Goal: Feedback & Contribution: Leave review/rating

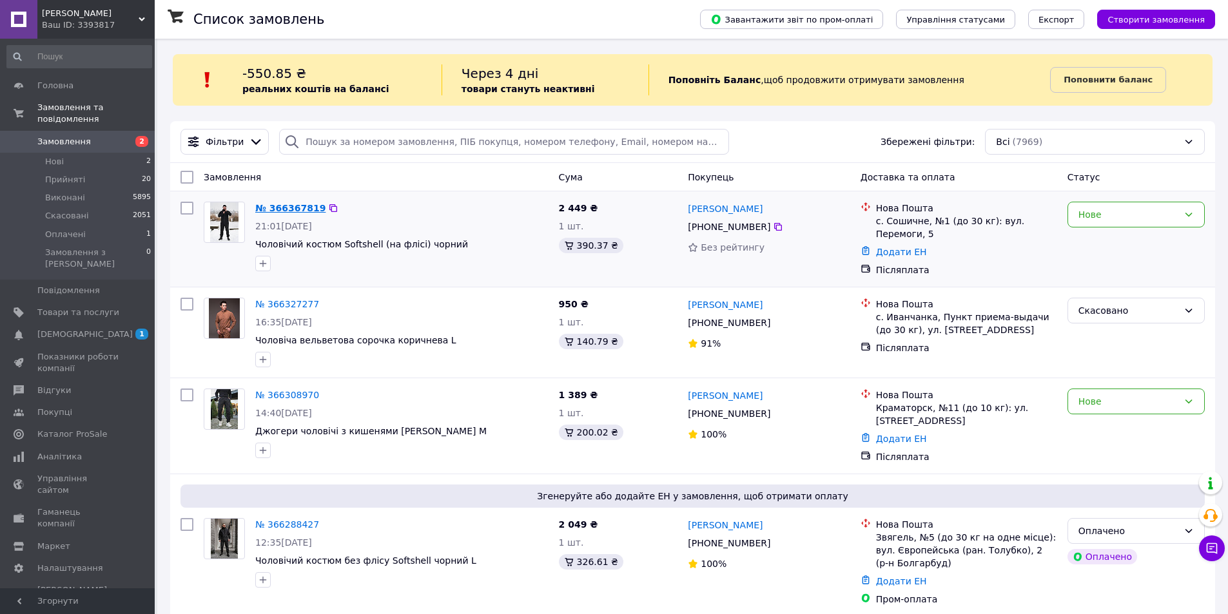
click at [293, 207] on link "№ 366367819" at bounding box center [290, 208] width 70 height 10
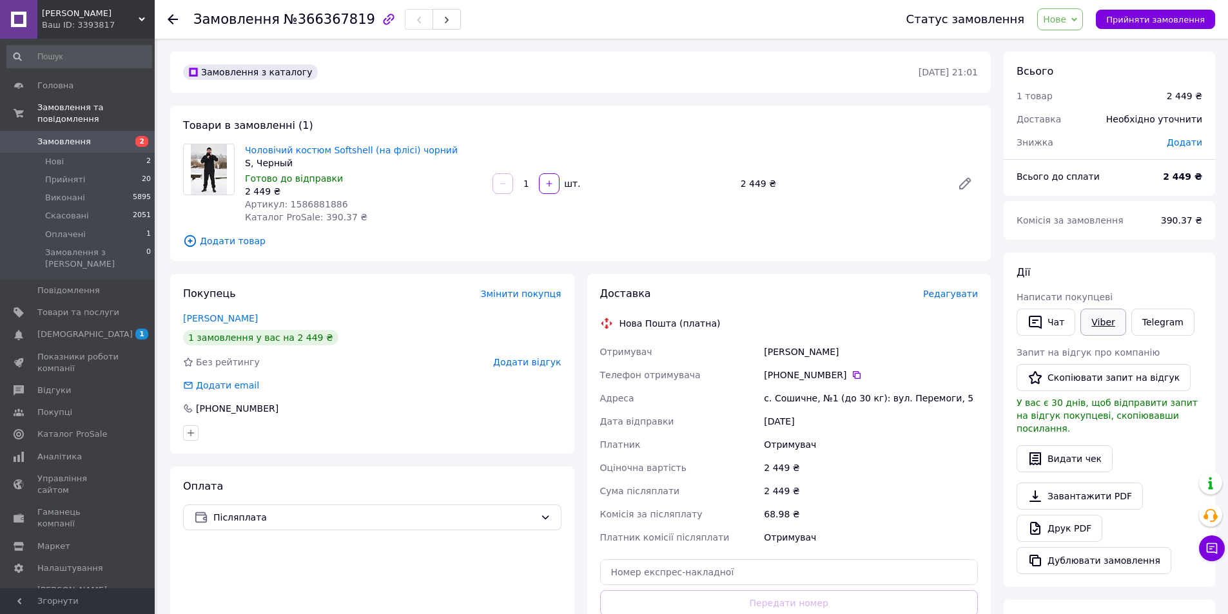
click at [1105, 325] on link "Viber" at bounding box center [1103, 322] width 45 height 27
drag, startPoint x: 315, startPoint y: 21, endPoint x: 311, endPoint y: 50, distance: 29.3
click at [315, 21] on span "№366367819" at bounding box center [330, 19] width 92 height 15
click at [71, 307] on span "Товари та послуги" at bounding box center [78, 313] width 82 height 12
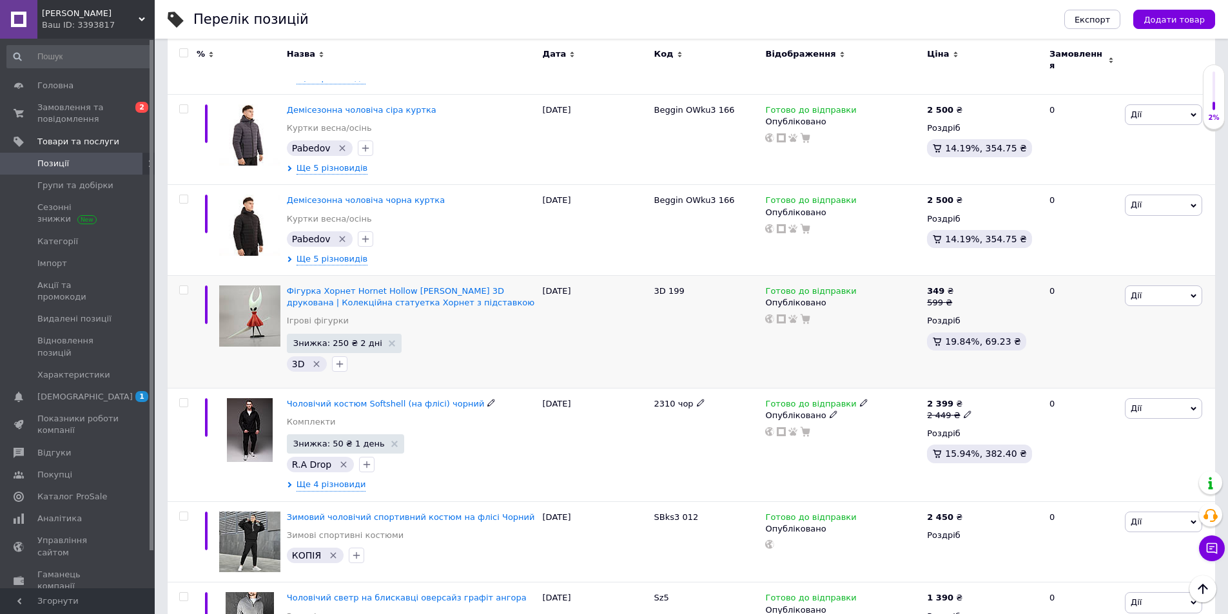
scroll to position [322, 0]
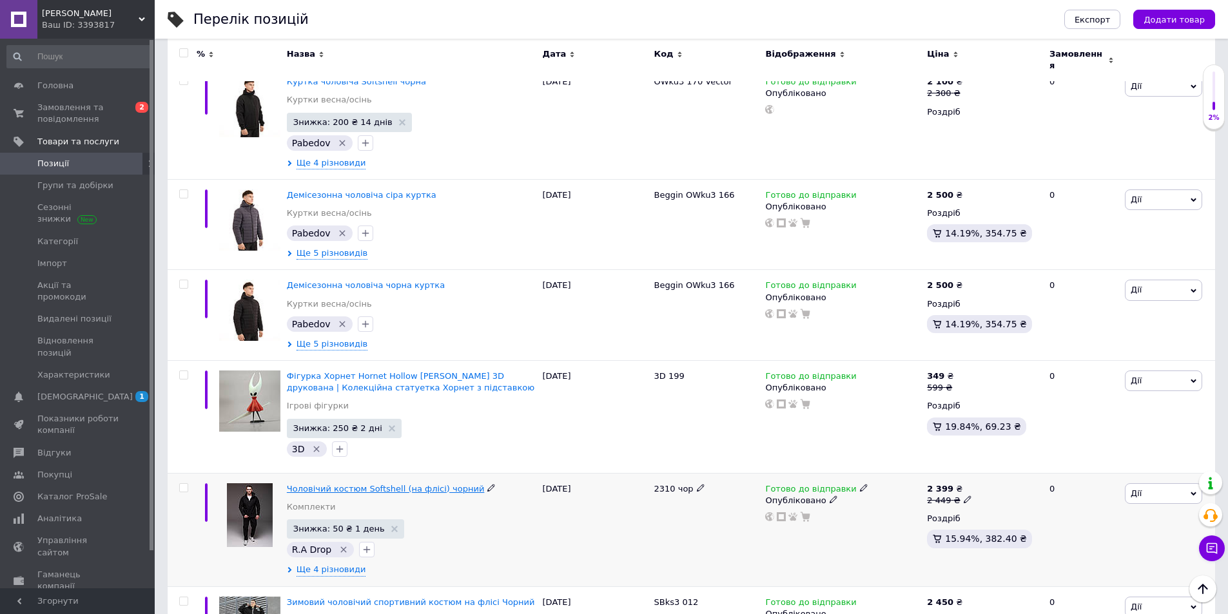
click at [446, 484] on span "Чоловічий костюм Softshell (на флісі) чорний" at bounding box center [386, 489] width 198 height 10
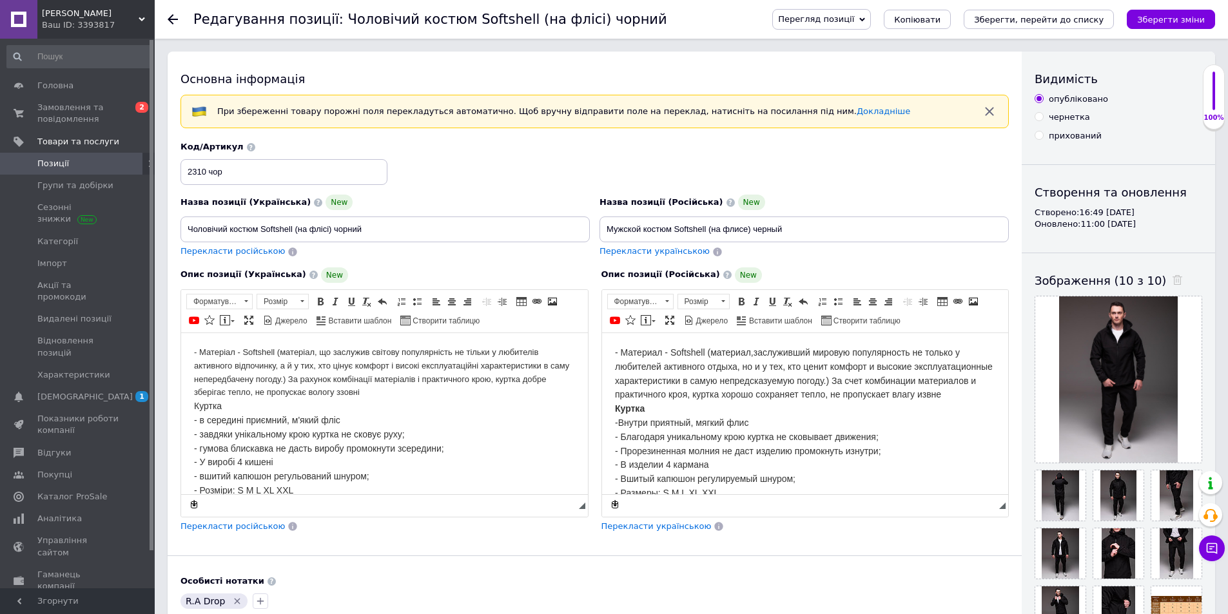
click at [854, 14] on span "Перегляд позиції" at bounding box center [816, 19] width 76 height 10
click at [876, 63] on li "Зберегти та переглянути на маркетплейсі" at bounding box center [874, 62] width 202 height 18
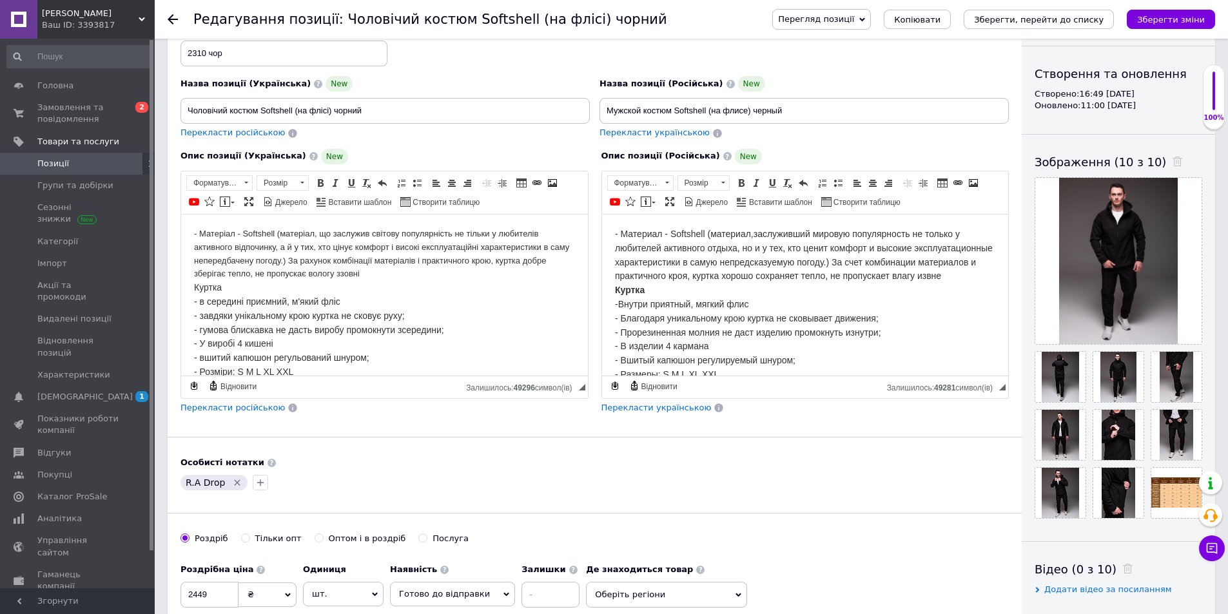
scroll to position [64, 0]
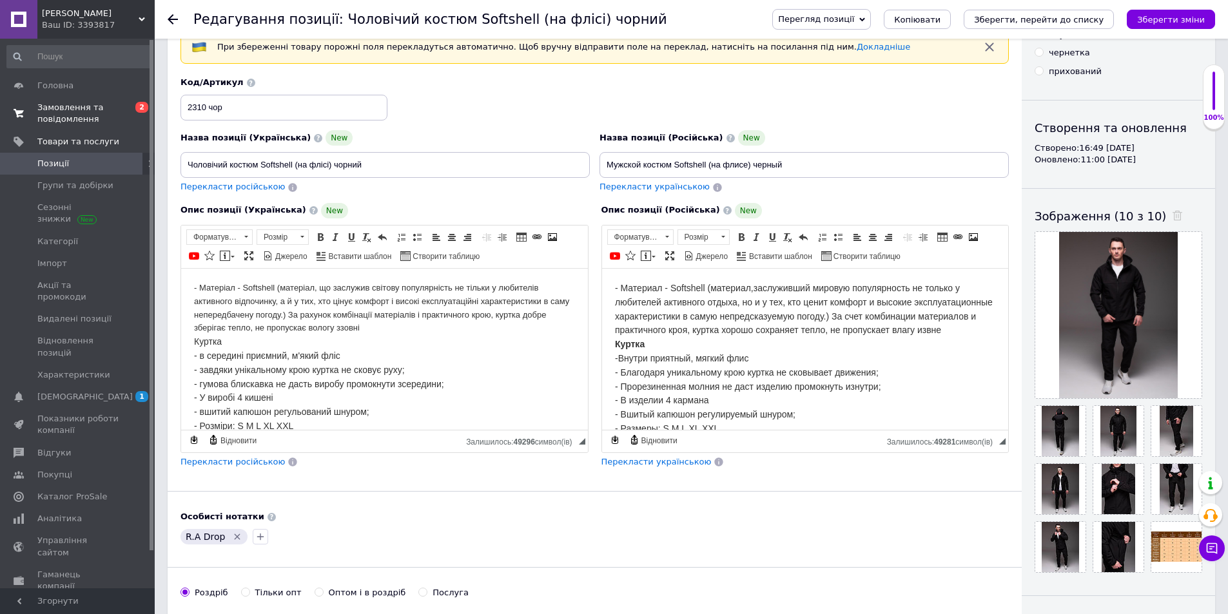
click at [78, 108] on span "Замовлення та повідомлення" at bounding box center [78, 113] width 82 height 23
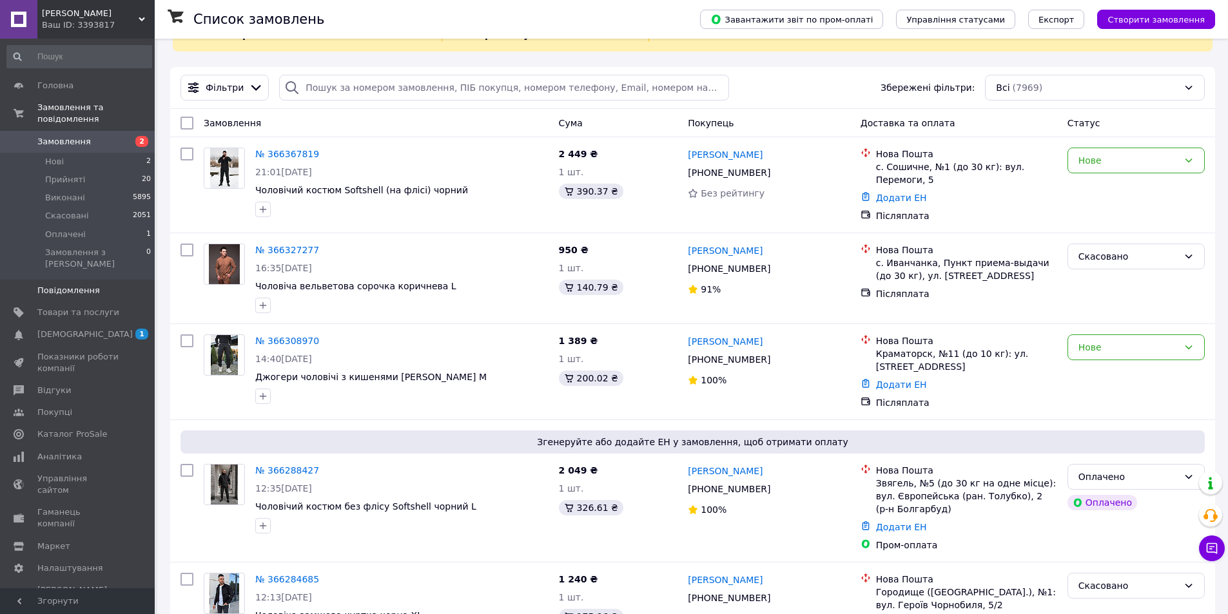
scroll to position [258, 0]
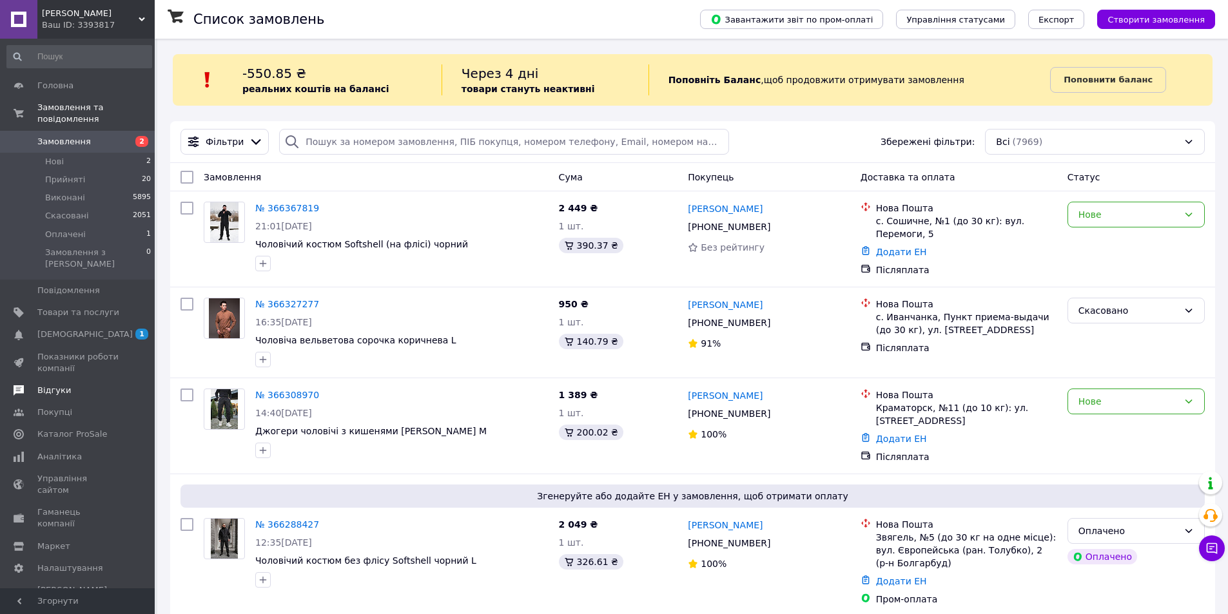
click at [47, 385] on span "Відгуки" at bounding box center [54, 391] width 34 height 12
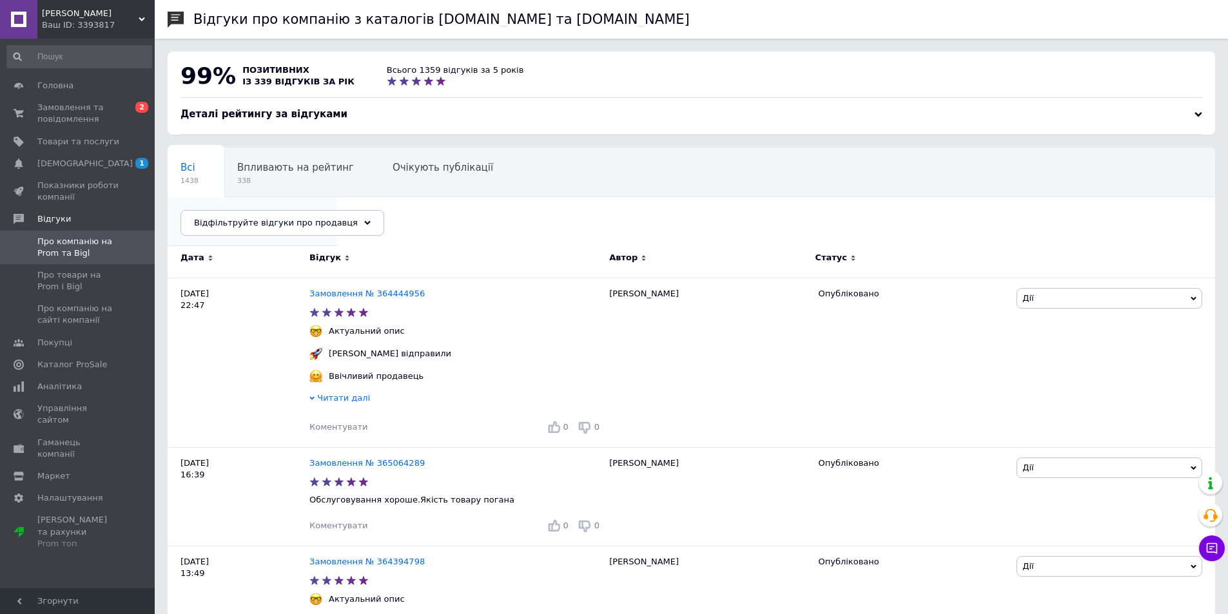
click at [311, 211] on span "Опубліковані без комен..." at bounding box center [246, 217] width 131 height 12
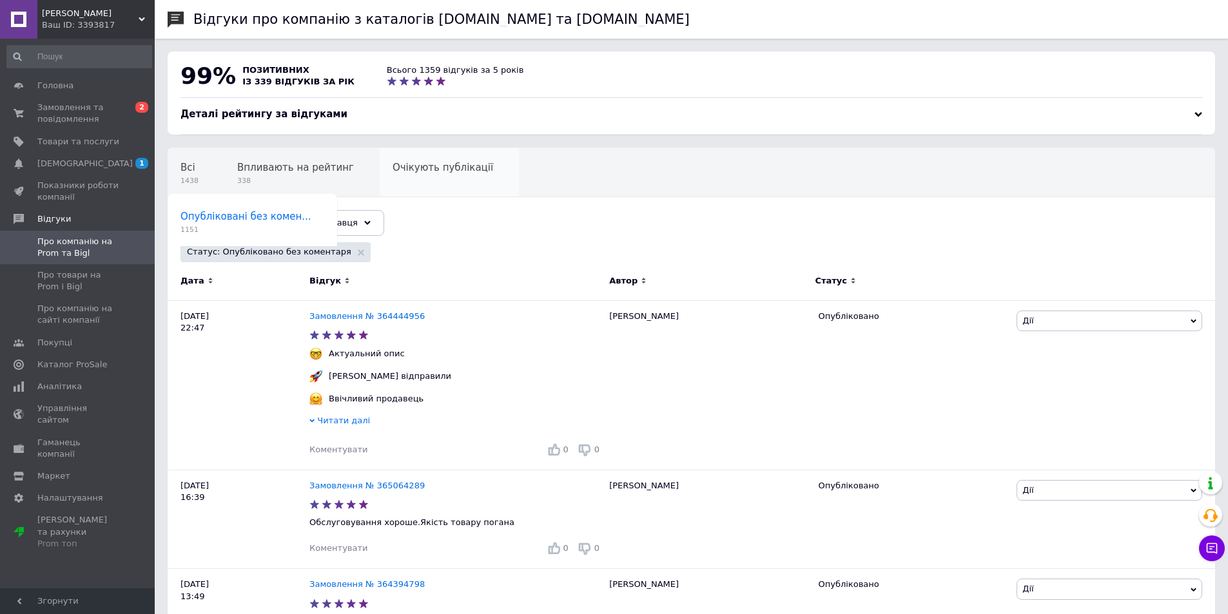
click at [430, 166] on span "Очікують публікації" at bounding box center [443, 168] width 101 height 12
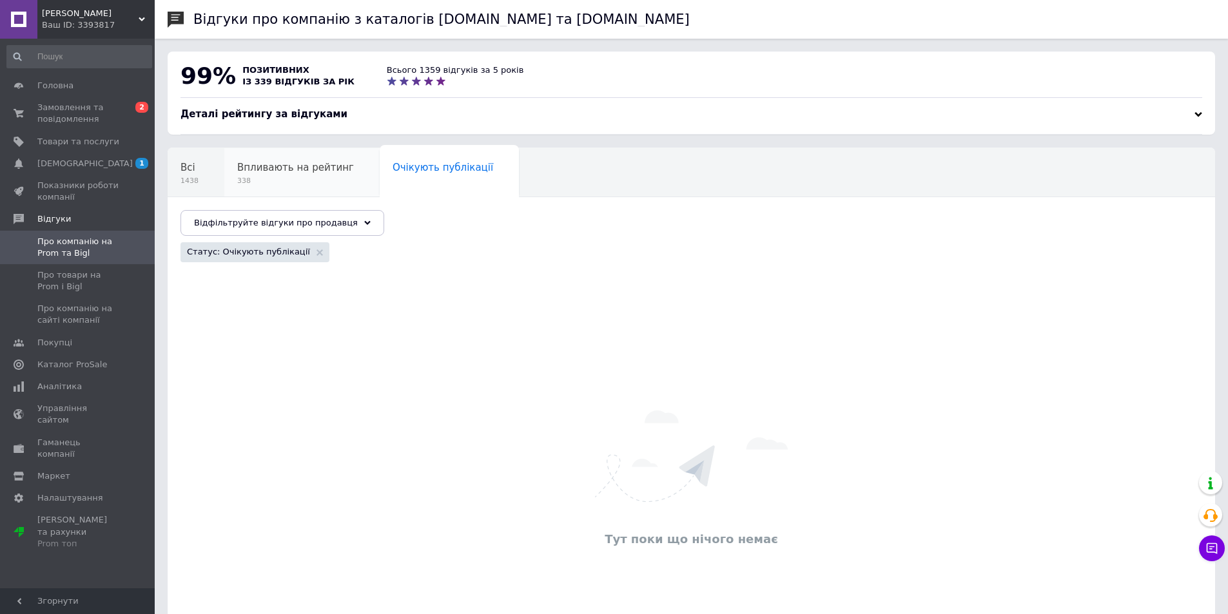
click at [313, 177] on span "338" at bounding box center [295, 181] width 117 height 10
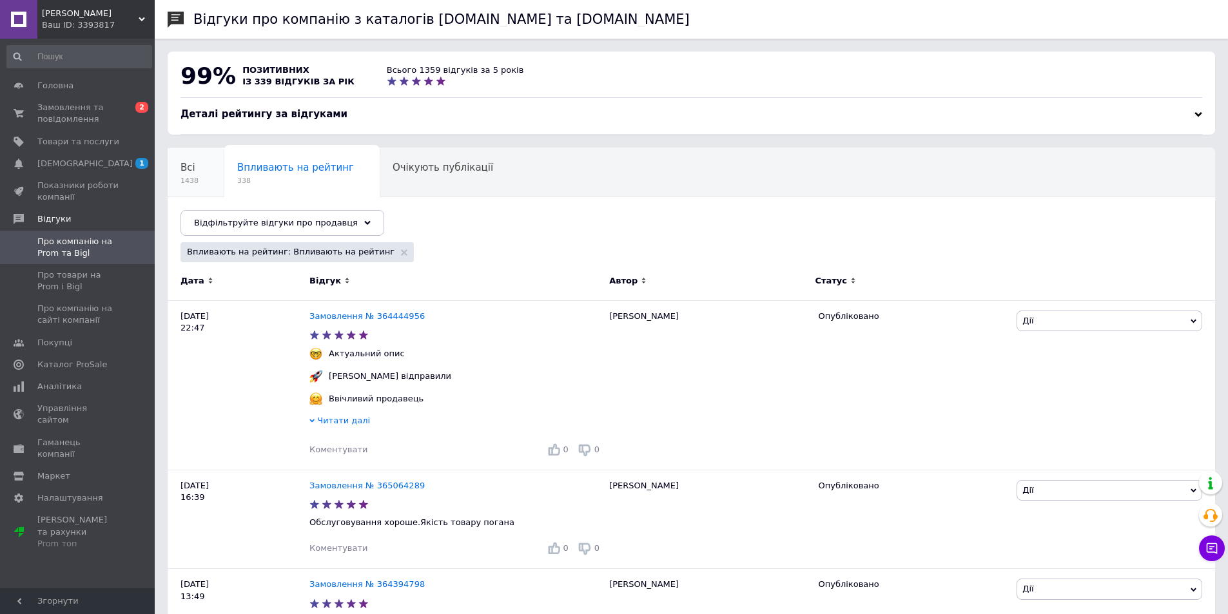
click at [200, 174] on div "Всі 1438" at bounding box center [196, 172] width 57 height 49
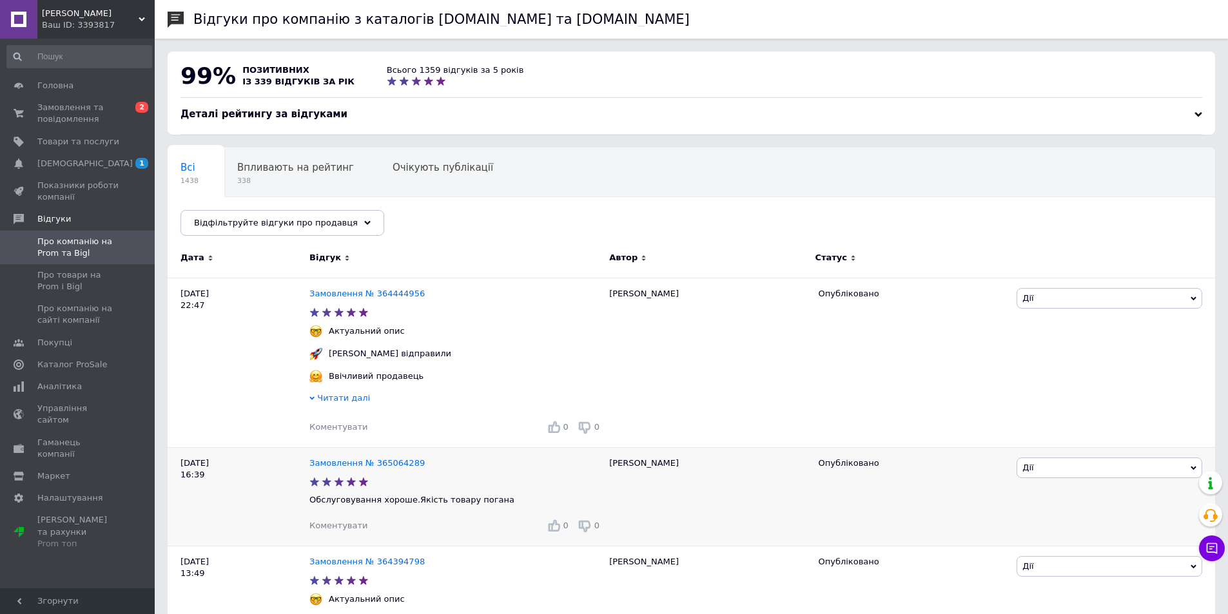
scroll to position [193, 0]
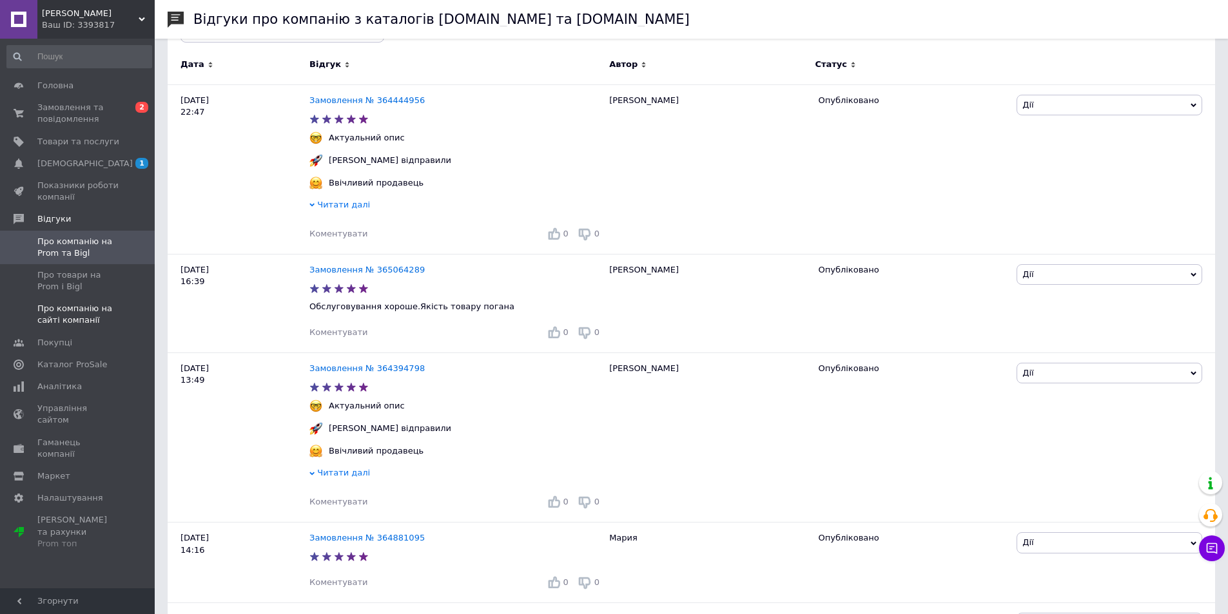
click at [95, 322] on span "Про компанію на сайті компанії" at bounding box center [78, 314] width 82 height 23
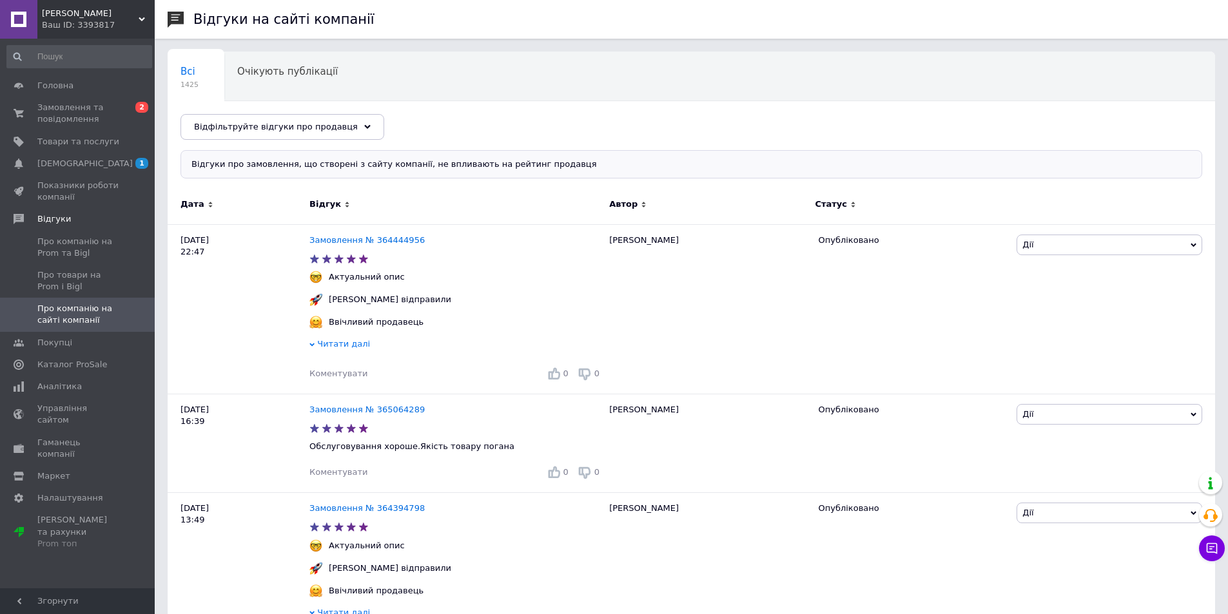
click at [95, 298] on link "Про компанію на сайті компанії" at bounding box center [79, 315] width 159 height 34
click at [94, 282] on span "Про товари на Prom і Bigl" at bounding box center [78, 281] width 82 height 23
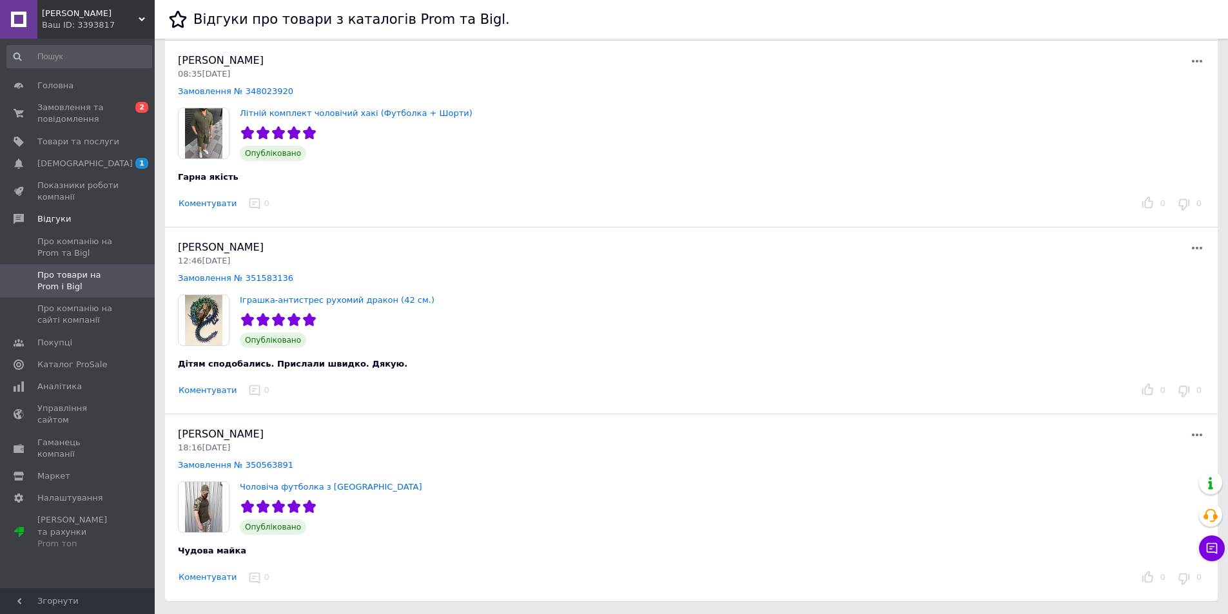
scroll to position [3468, 0]
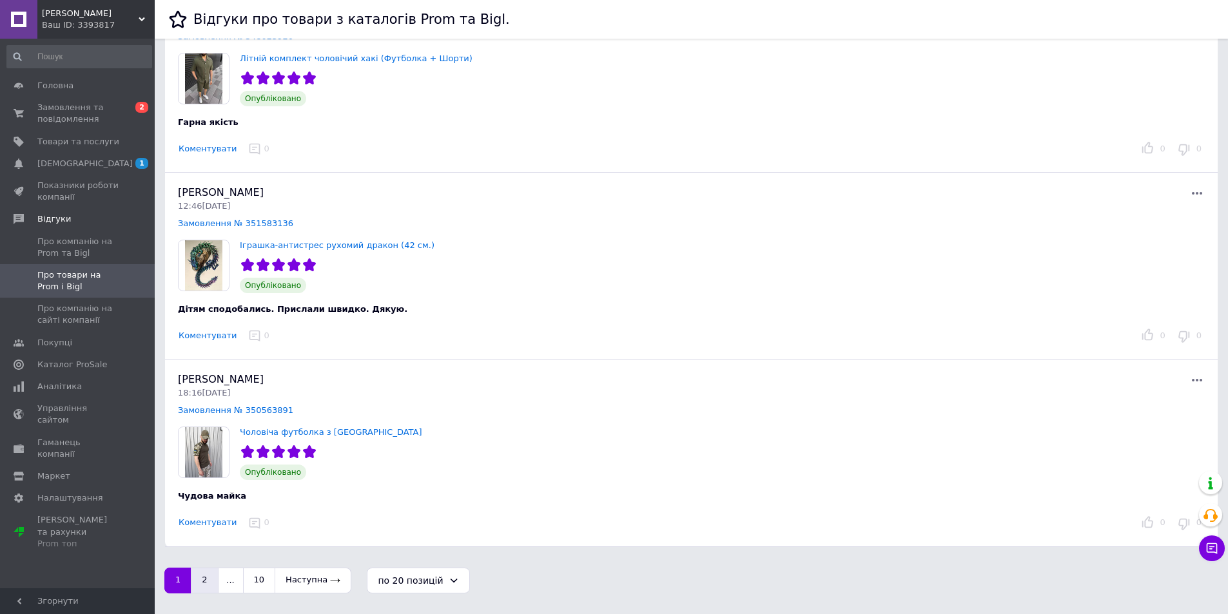
click at [197, 593] on button "2" at bounding box center [204, 581] width 27 height 26
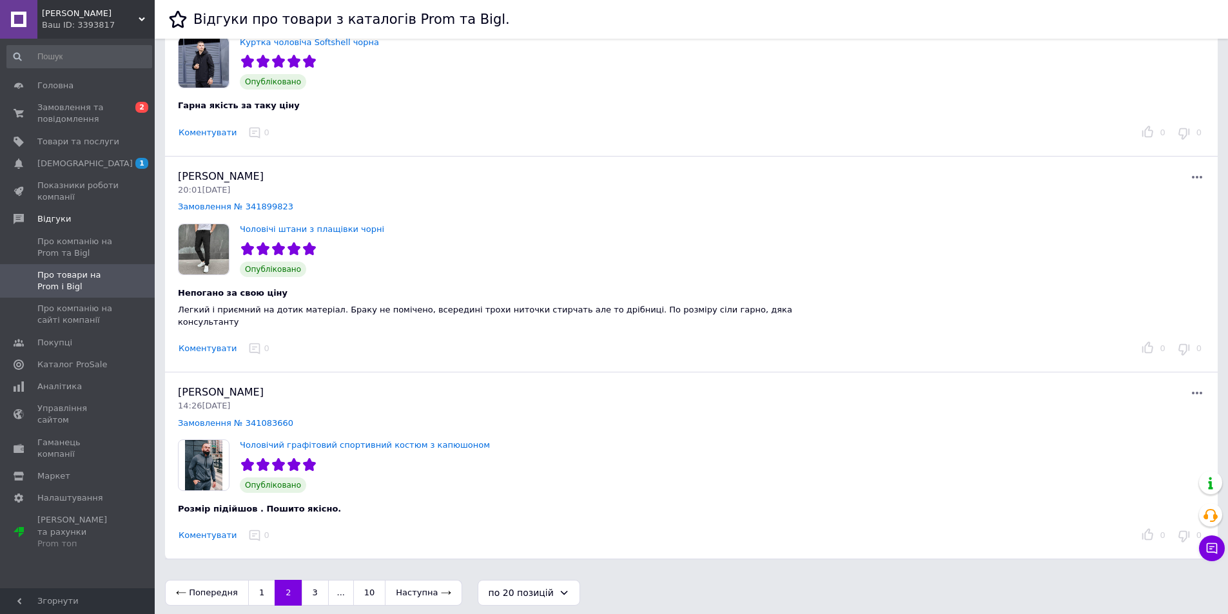
scroll to position [3485, 0]
click at [317, 580] on button "3" at bounding box center [315, 593] width 27 height 26
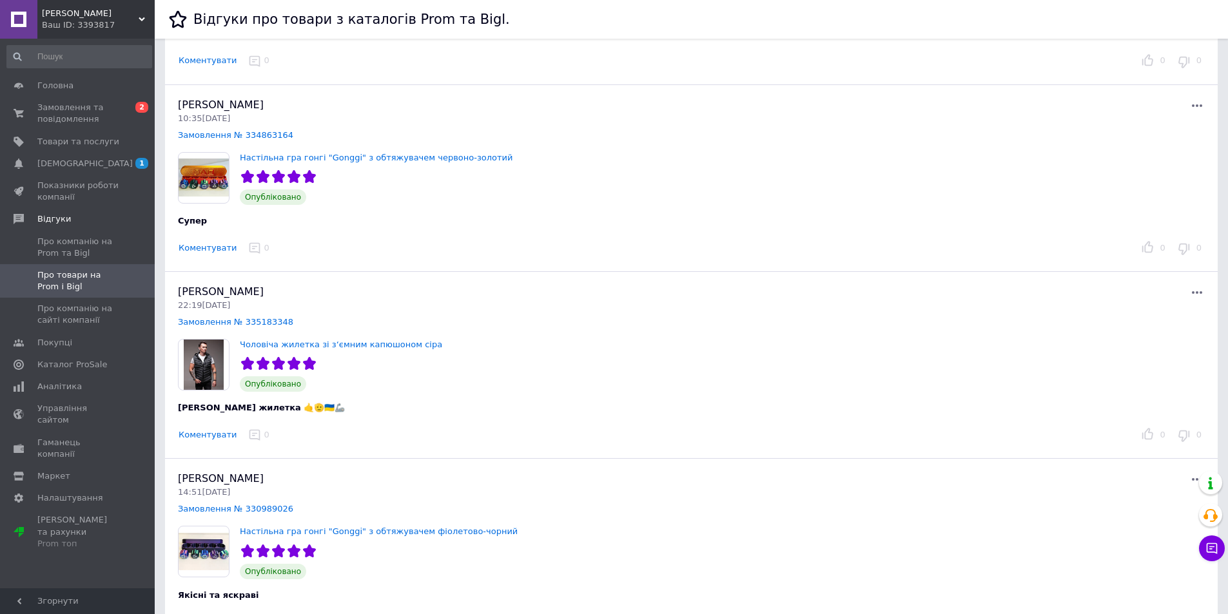
scroll to position [3347, 0]
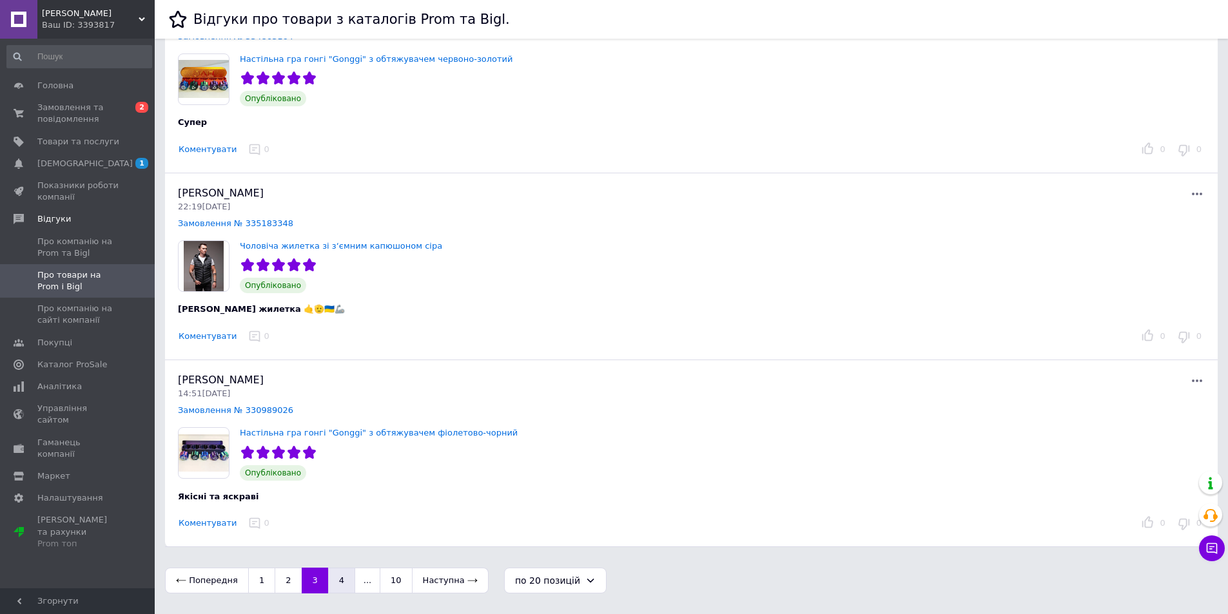
click at [332, 588] on button "4" at bounding box center [341, 581] width 27 height 26
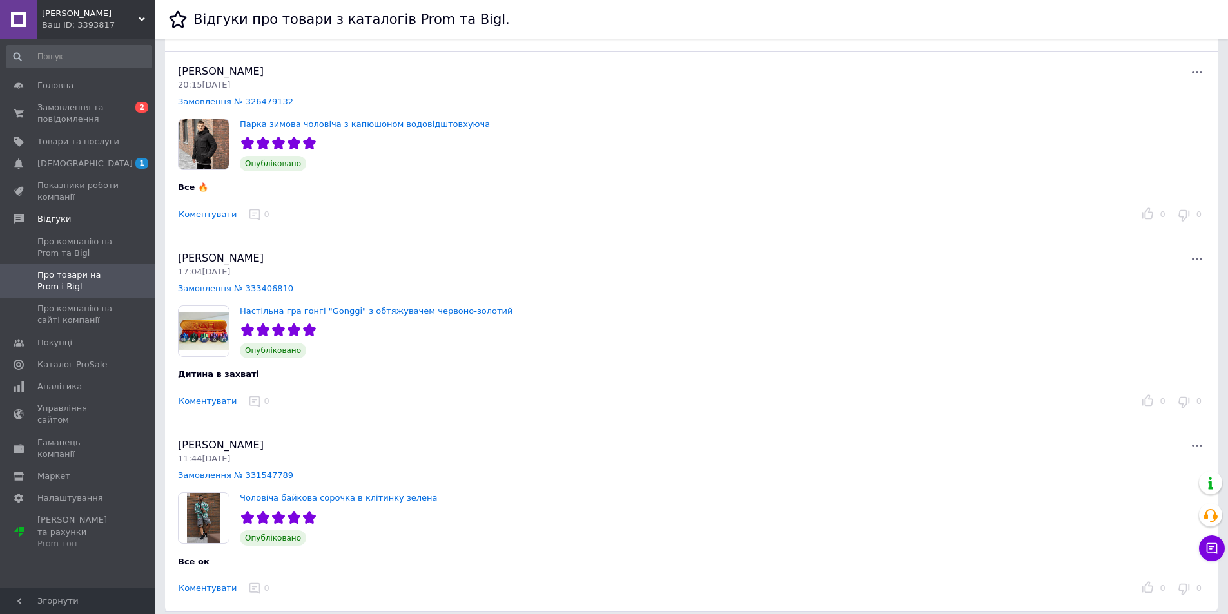
scroll to position [3406, 0]
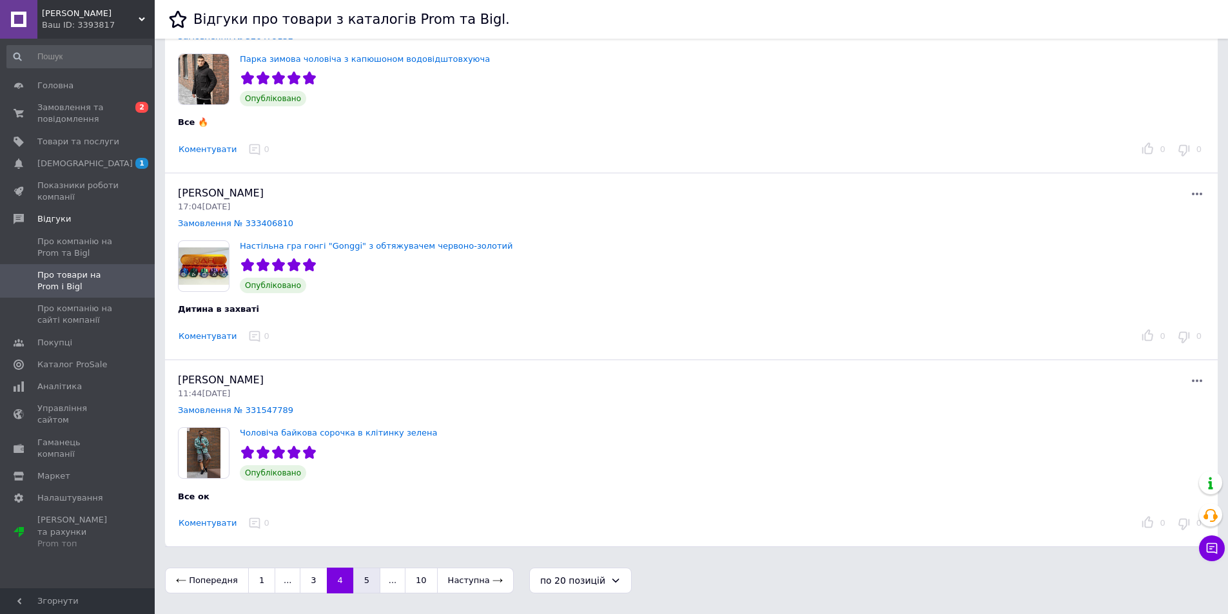
click at [366, 584] on button "5" at bounding box center [366, 581] width 27 height 26
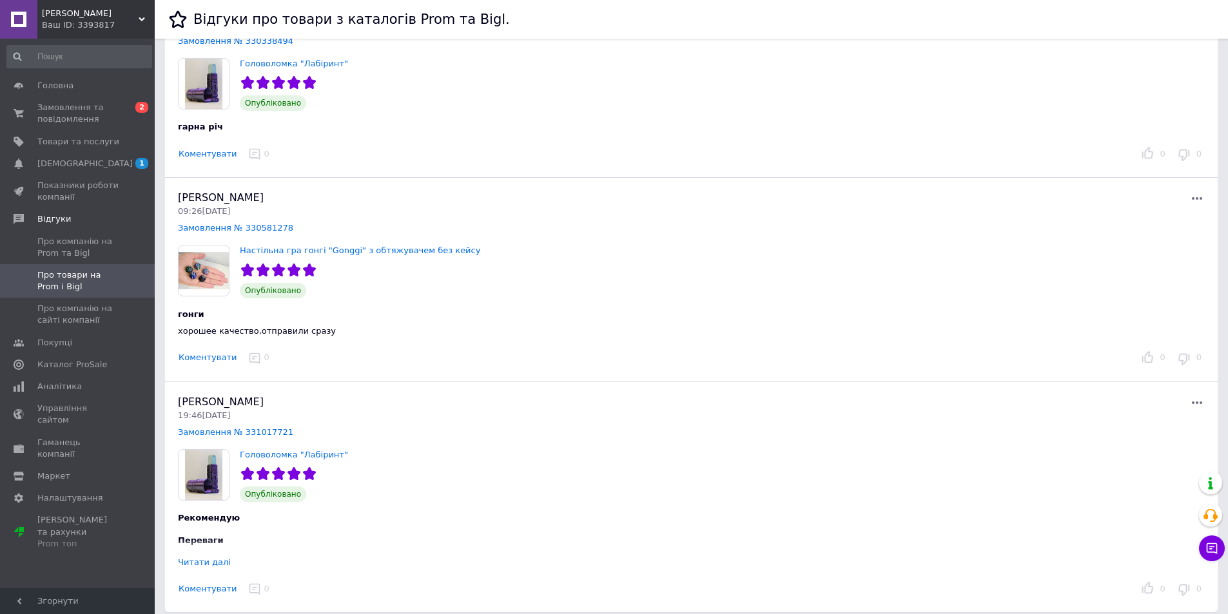
scroll to position [3529, 0]
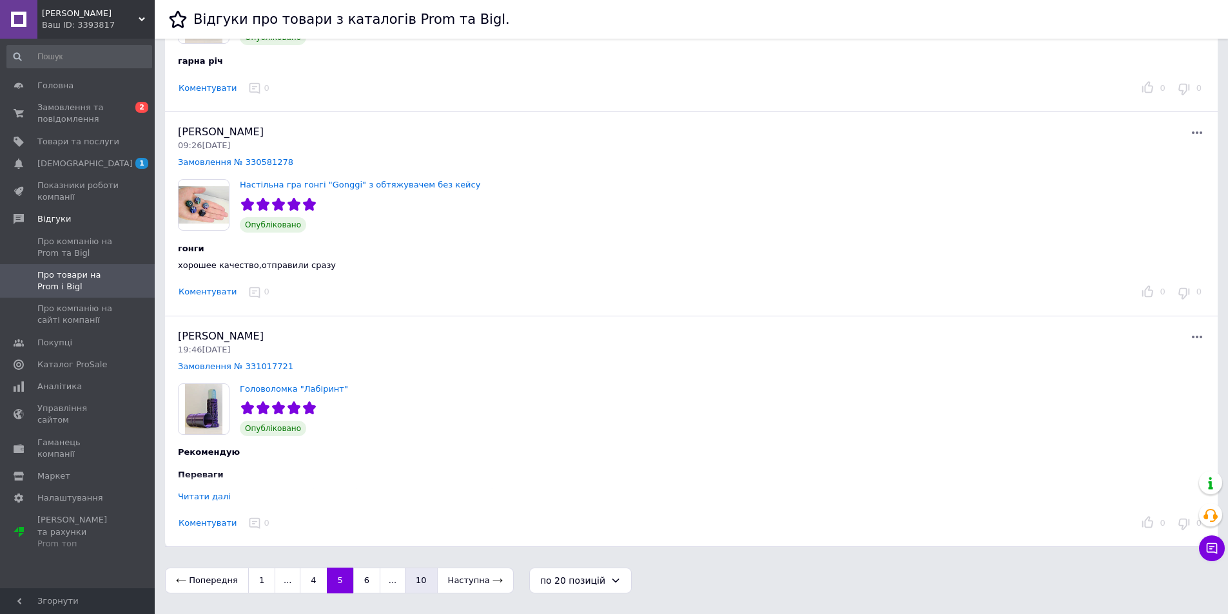
click at [409, 586] on button "10" at bounding box center [421, 581] width 33 height 26
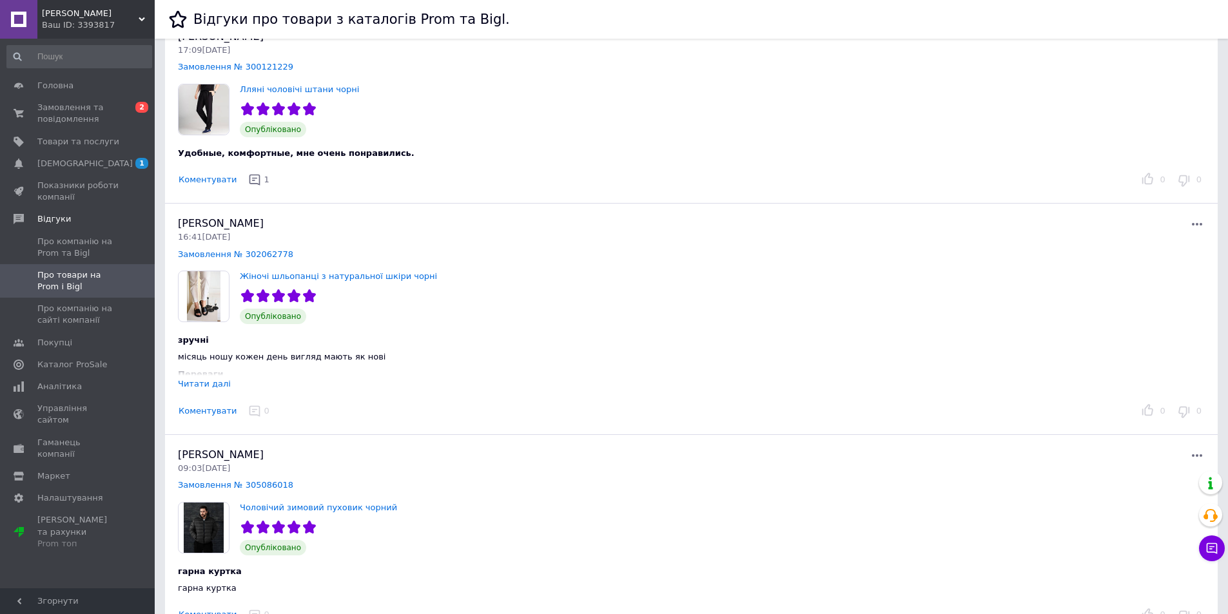
scroll to position [182, 0]
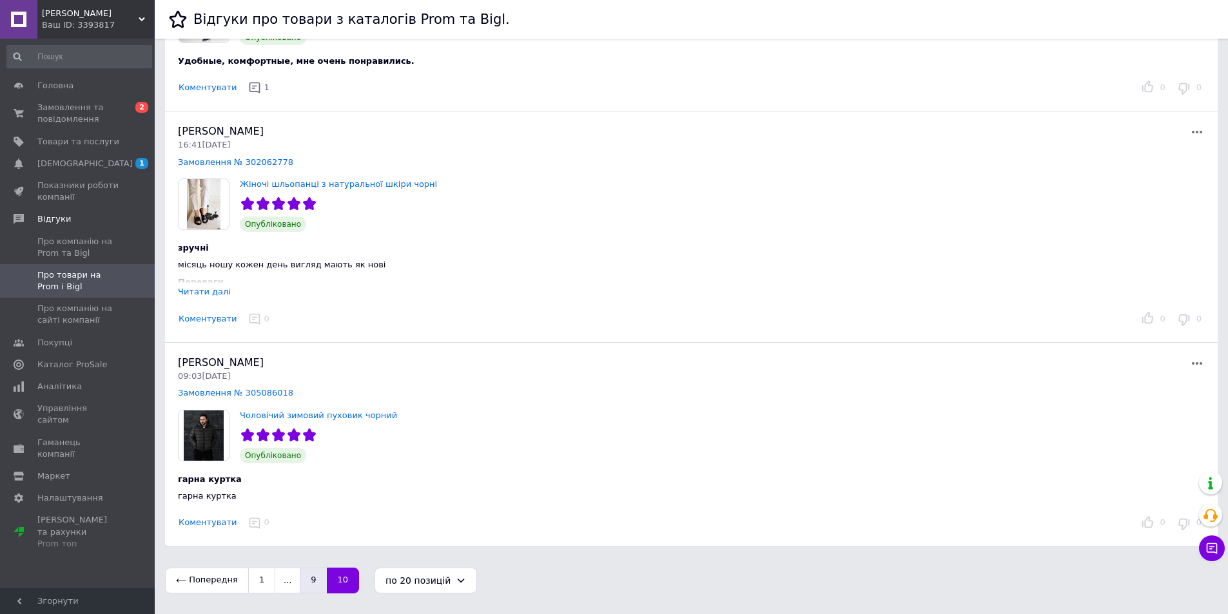
click at [315, 580] on button "9" at bounding box center [313, 581] width 27 height 26
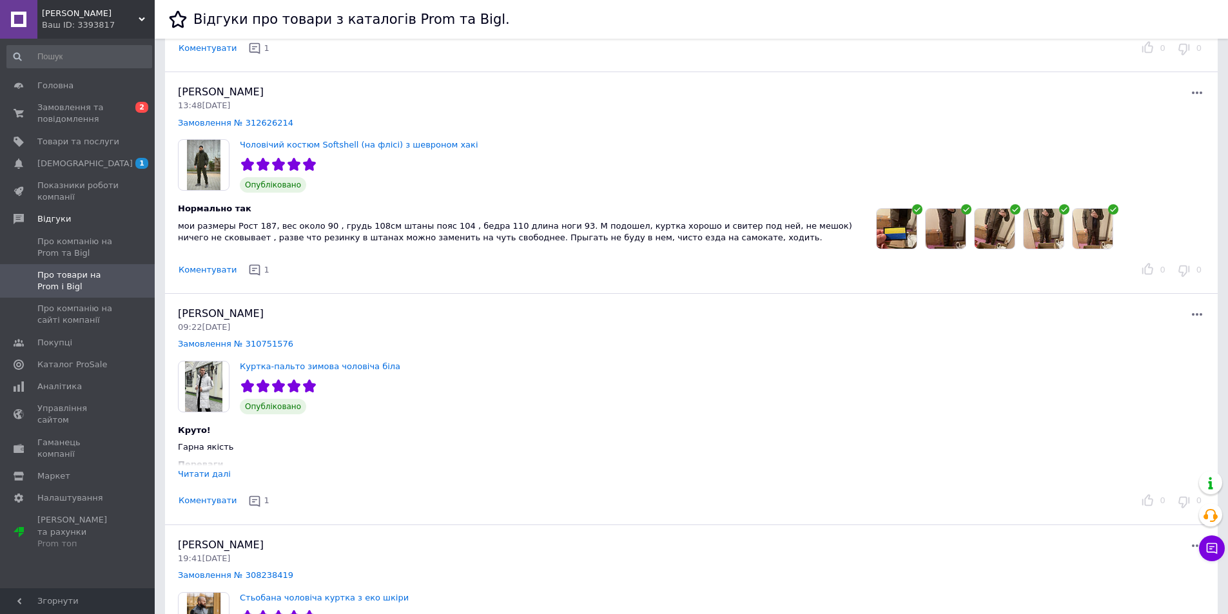
scroll to position [2063, 0]
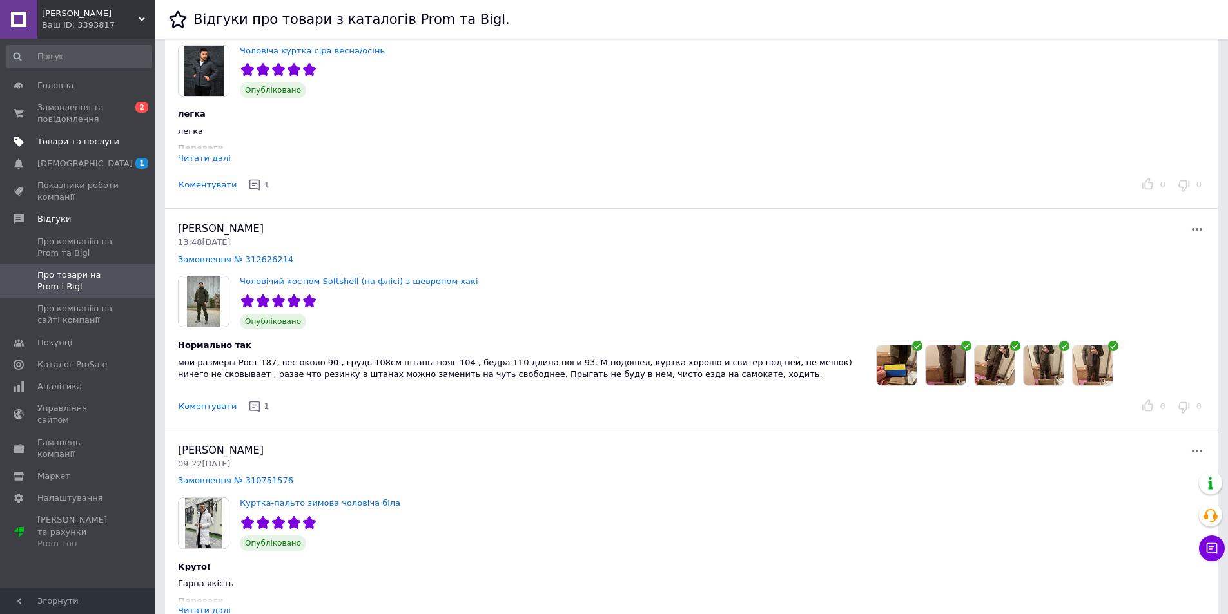
click at [68, 145] on span "Товари та послуги" at bounding box center [78, 142] width 82 height 12
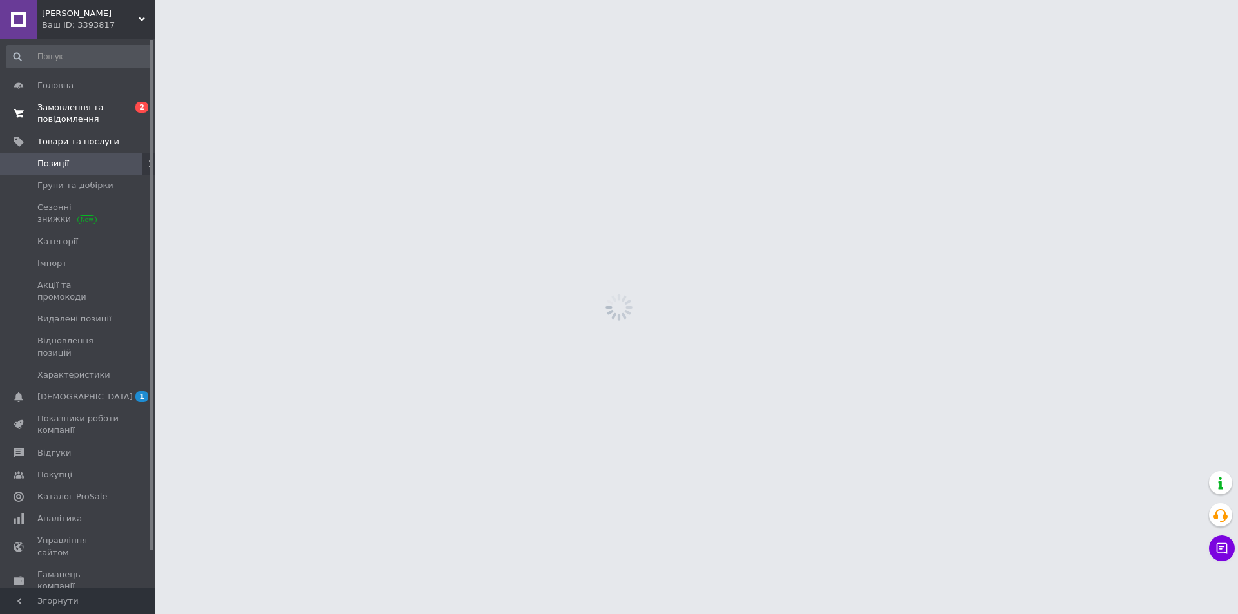
click at [64, 110] on span "Замовлення та повідомлення" at bounding box center [78, 113] width 82 height 23
